Goal: Task Accomplishment & Management: Manage account settings

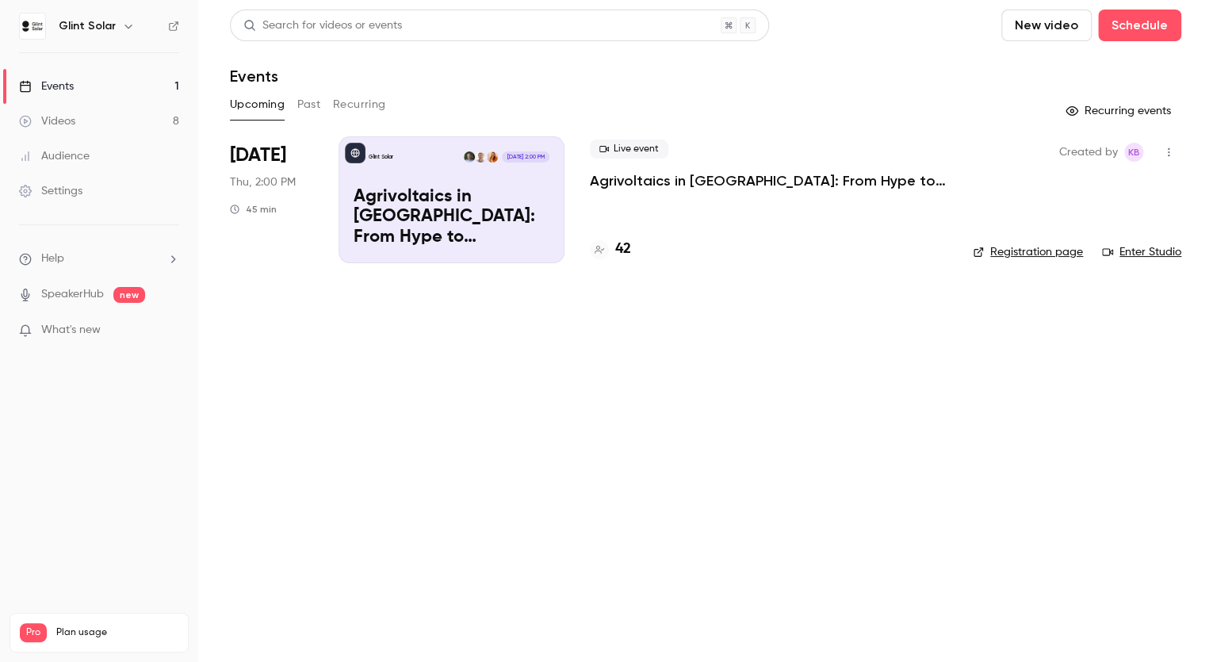
click at [647, 181] on p "Agrivoltaics in [GEOGRAPHIC_DATA]: From Hype to Implementation" at bounding box center [769, 180] width 358 height 19
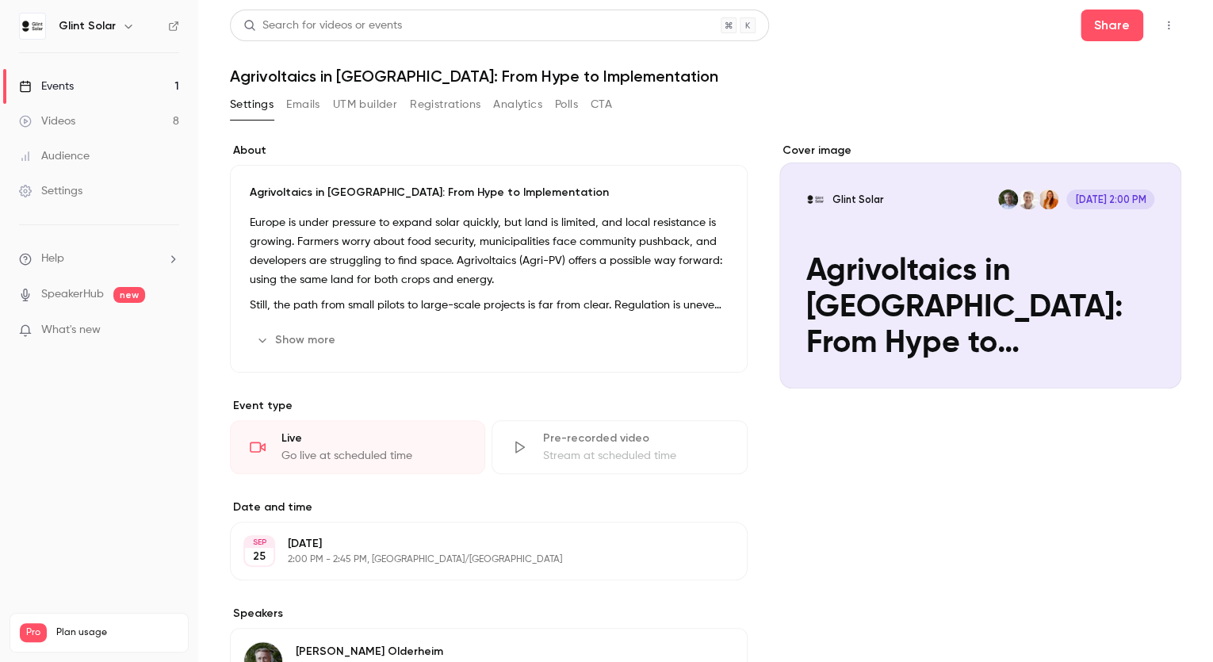
click at [447, 105] on button "Registrations" at bounding box center [445, 104] width 71 height 25
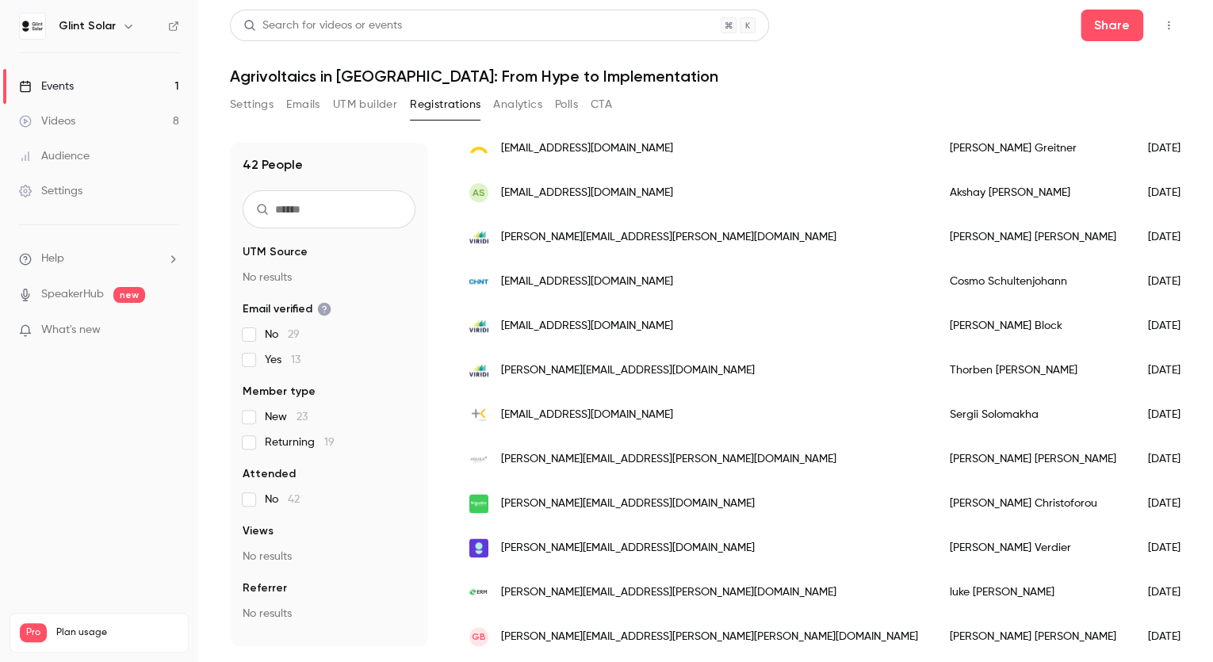
scroll to position [1269, 0]
